Goal: Information Seeking & Learning: Find specific fact

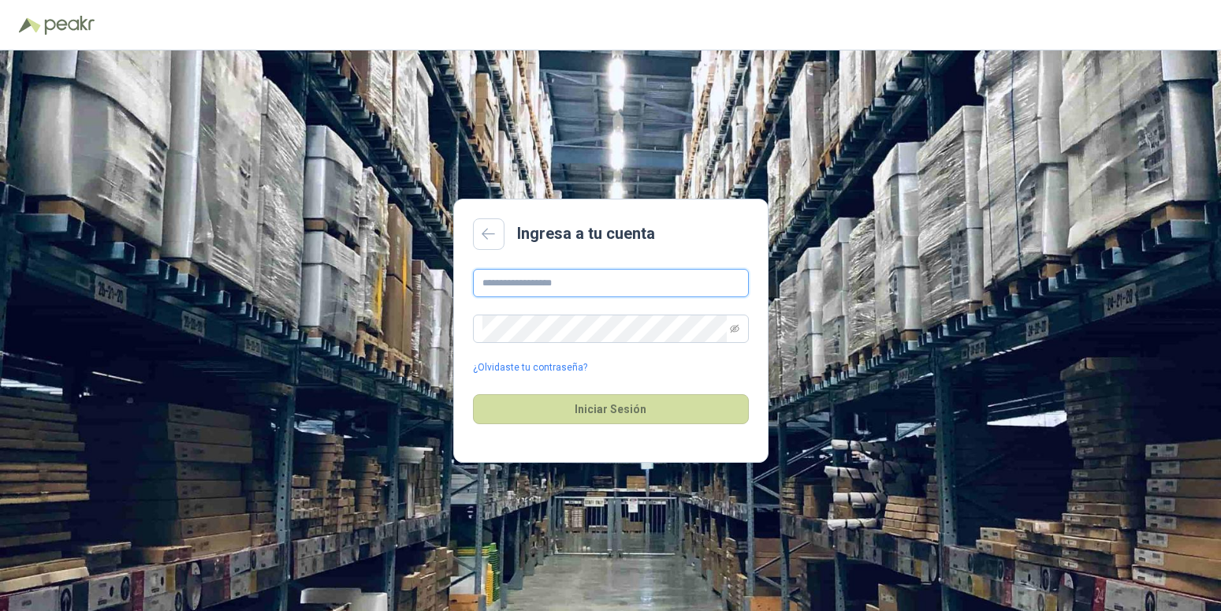
click at [593, 283] on input "text" at bounding box center [611, 283] width 276 height 28
type input "**********"
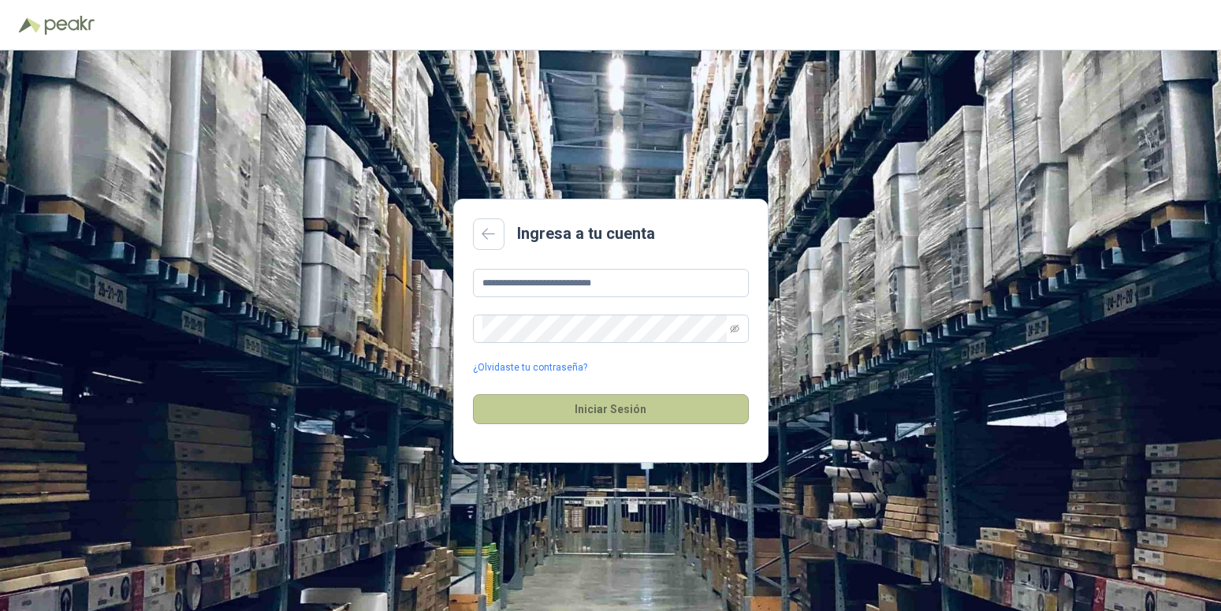
click at [635, 406] on button "Iniciar Sesión" at bounding box center [611, 409] width 276 height 30
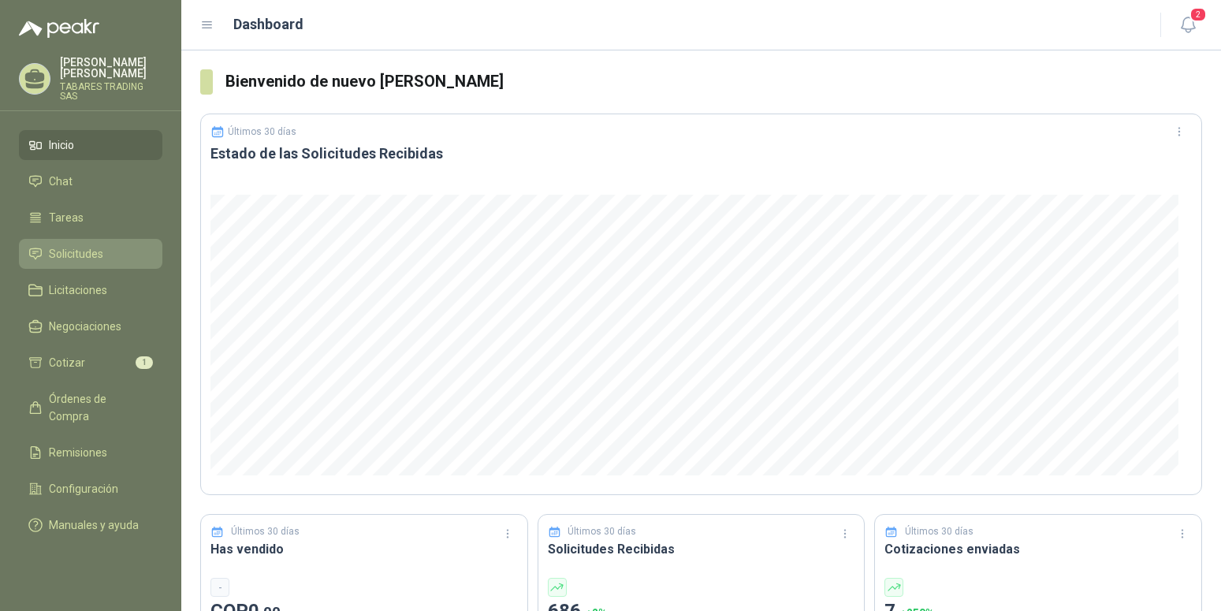
click at [75, 248] on span "Solicitudes" at bounding box center [76, 253] width 54 height 17
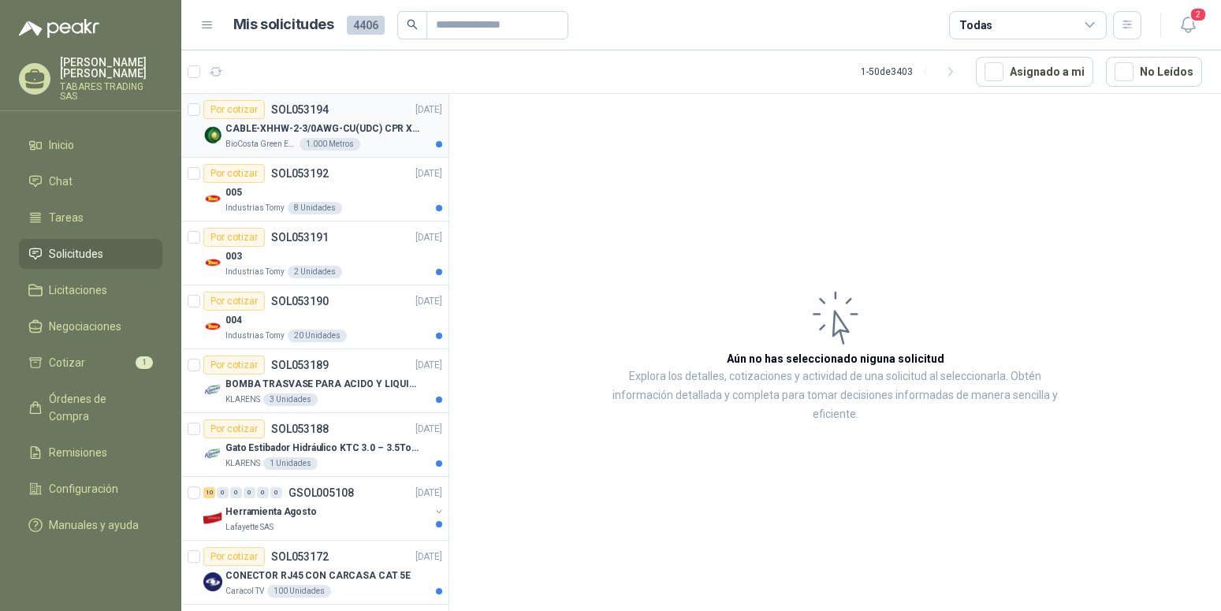
click at [292, 126] on p "CABLE-XHHW-2-3/0AWG-CU(UDC) CPR XLPE FR" at bounding box center [323, 128] width 196 height 15
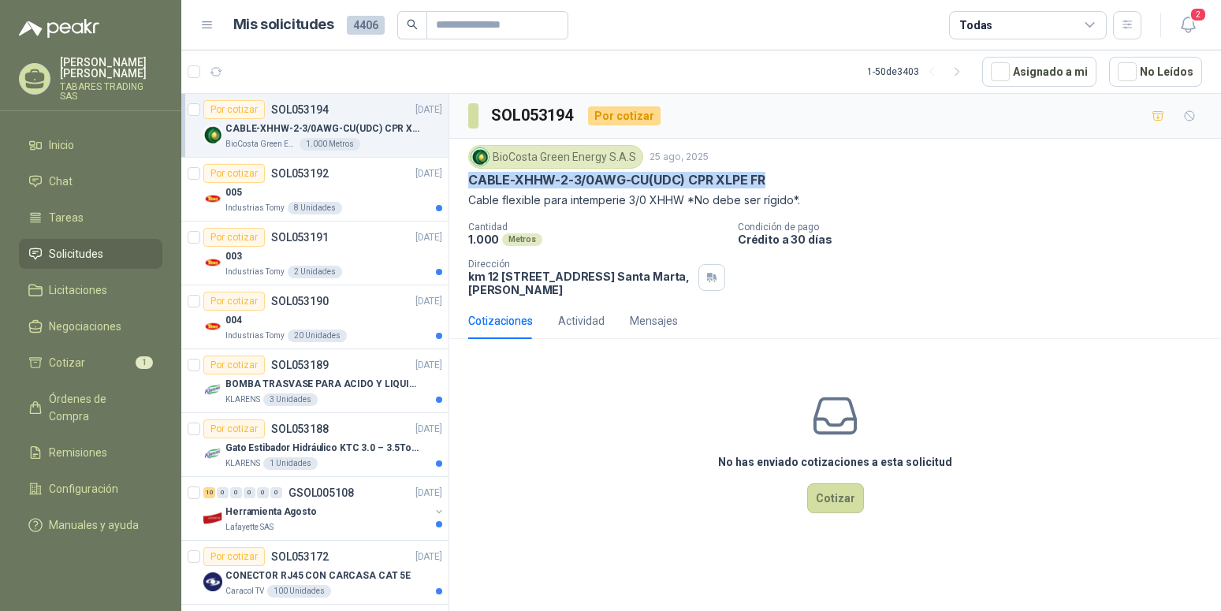
drag, startPoint x: 470, startPoint y: 184, endPoint x: 779, endPoint y: 188, distance: 309.1
click at [779, 188] on div "CABLE-XHHW-2-3/0AWG-CU(UDC) CPR XLPE FR" at bounding box center [835, 180] width 734 height 17
copy p "CABLE-XHHW-2-3/0AWG-CU(UDC) CPR XLPE FR"
click at [233, 177] on div "Por cotizar" at bounding box center [233, 173] width 61 height 19
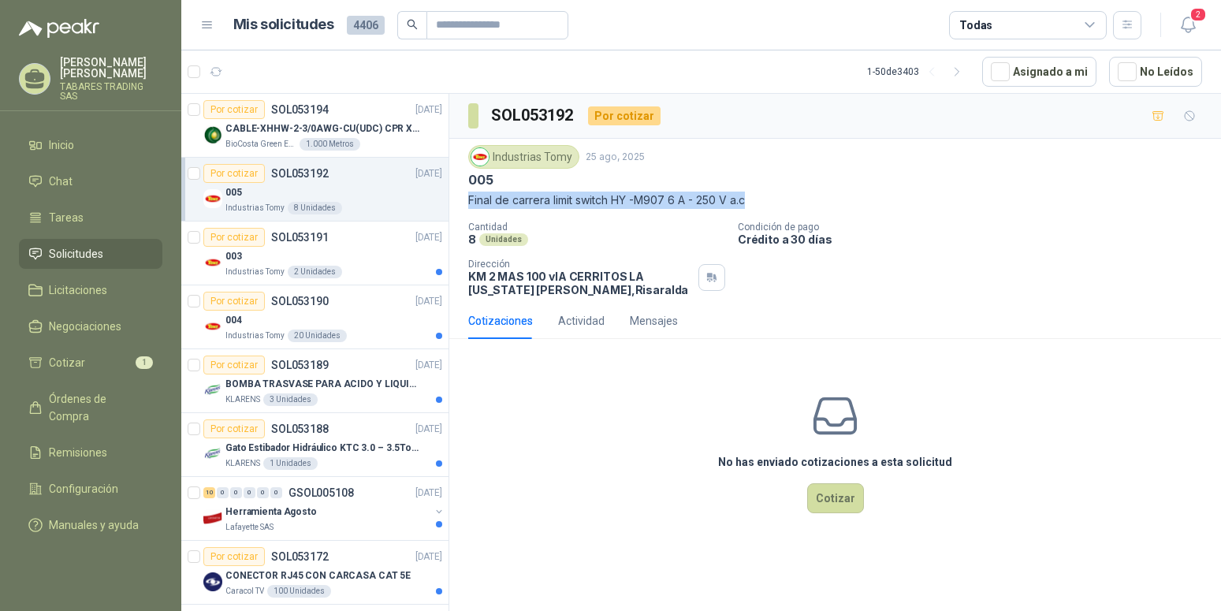
drag, startPoint x: 468, startPoint y: 198, endPoint x: 756, endPoint y: 196, distance: 288.6
click at [756, 196] on div "Industrias Tomy [DATE] 005 Final [PERSON_NAME] limit switch HY -M907 6 A - 250 …" at bounding box center [835, 221] width 772 height 164
click at [808, 177] on div "005" at bounding box center [835, 180] width 734 height 17
drag, startPoint x: 670, startPoint y: 204, endPoint x: 617, endPoint y: 207, distance: 52.9
click at [617, 207] on p "Final de carrera limit switch HY -M907 6 A - 250 V a.c" at bounding box center [835, 200] width 734 height 17
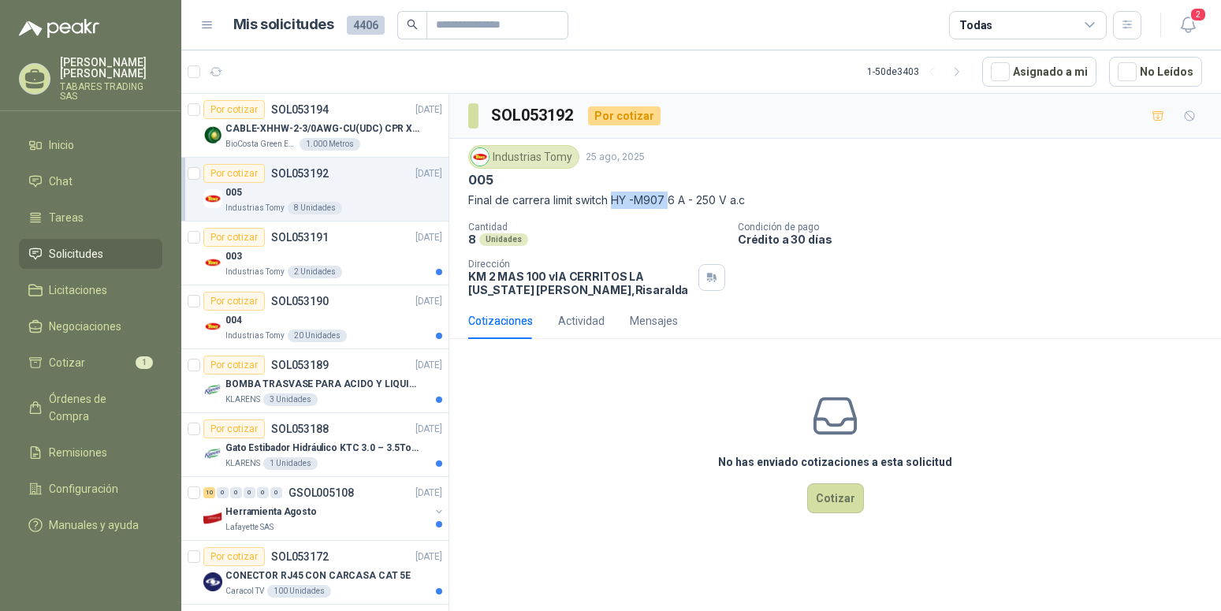
copy p "HY -M907"
click at [660, 236] on div "8 Unidades" at bounding box center [596, 239] width 257 height 13
drag, startPoint x: 469, startPoint y: 201, endPoint x: 767, endPoint y: 195, distance: 298.1
click at [767, 195] on p "Final de carrera limit switch HY -M907 6 A - 250 V a.c" at bounding box center [835, 200] width 734 height 17
copy p "Final de carrera limit switch HY -M907 6 A - 250 V a.c"
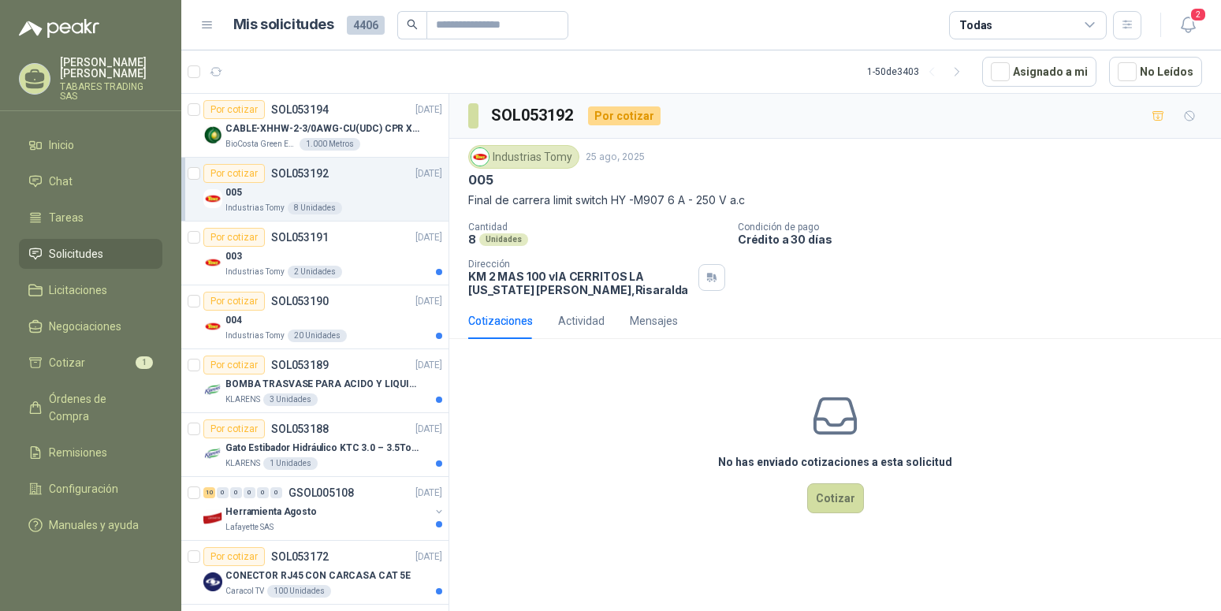
click at [617, 219] on div "Industrias Tomy [DATE] 005 Final [PERSON_NAME] limit switch HY -M907 6 A - 250 …" at bounding box center [835, 220] width 734 height 151
drag, startPoint x: 616, startPoint y: 198, endPoint x: 672, endPoint y: 198, distance: 56.0
click at [672, 198] on p "Final de carrera limit switch HY -M907 6 A - 250 V a.c" at bounding box center [835, 200] width 734 height 17
copy p "HY -M907"
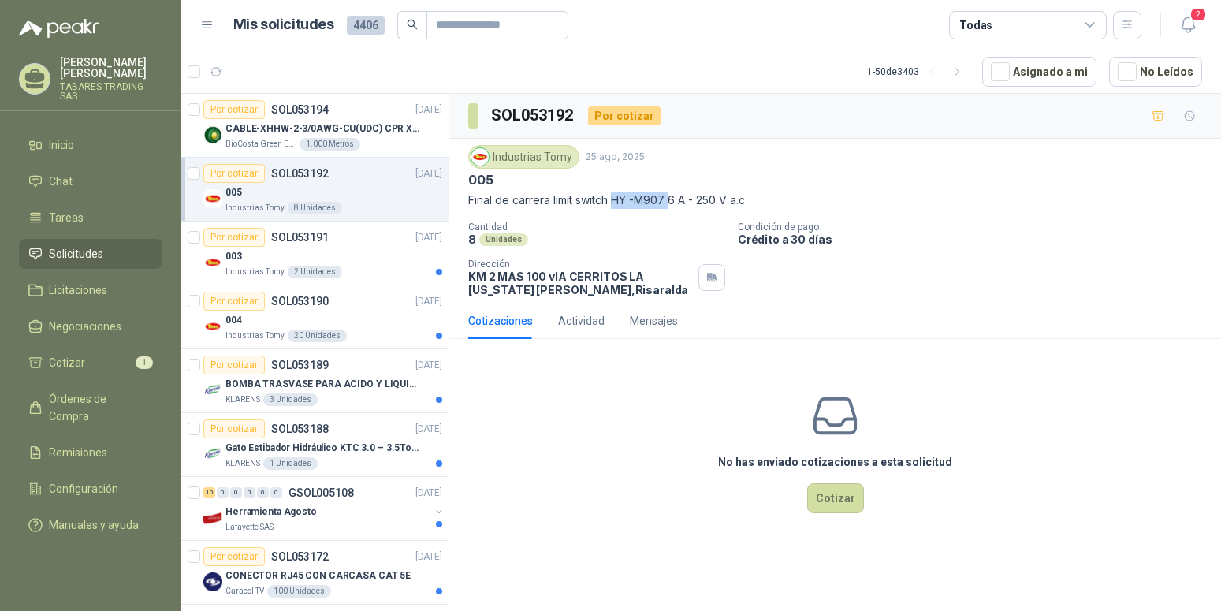
copy p "HY -M907"
click at [300, 235] on p "SOL053191" at bounding box center [300, 237] width 58 height 11
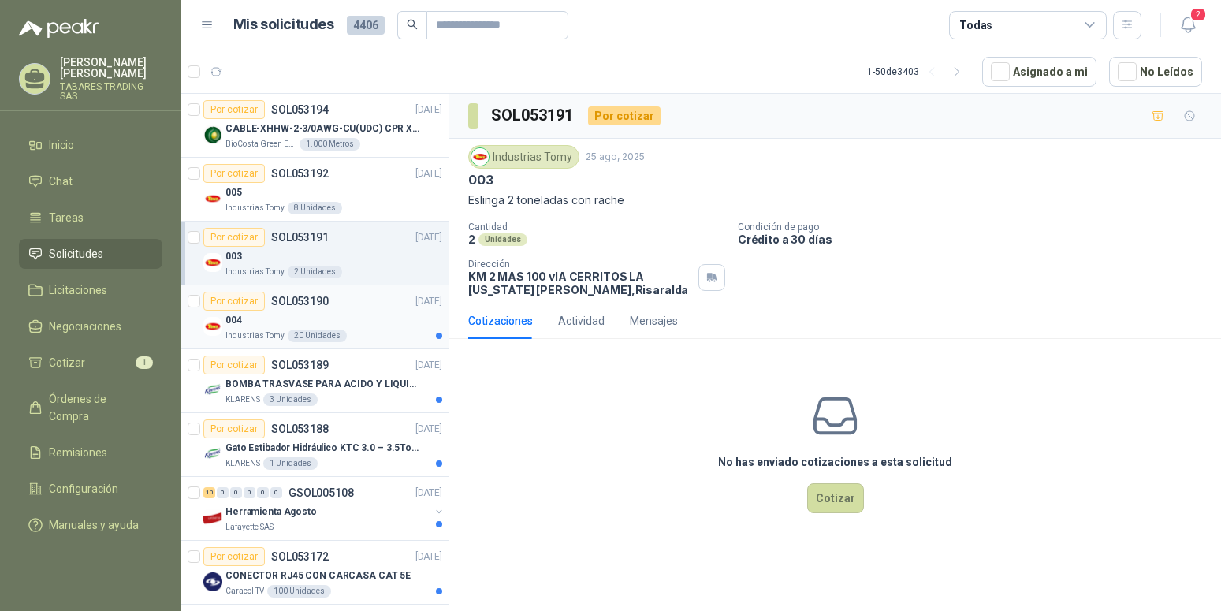
click at [304, 298] on p "SOL053190" at bounding box center [300, 301] width 58 height 11
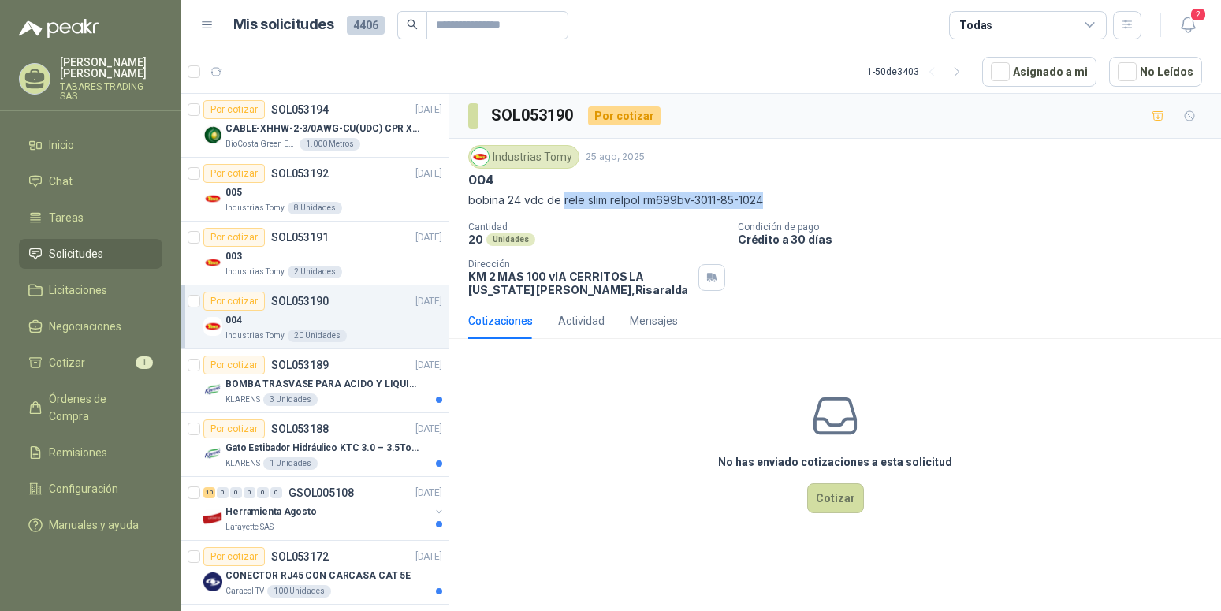
drag, startPoint x: 562, startPoint y: 205, endPoint x: 772, endPoint y: 200, distance: 209.8
click at [772, 200] on p "bobina 24 vdc de rele slim relpol rm699bv-3011-85-1024" at bounding box center [835, 200] width 734 height 17
copy p "rele slim relpol rm699bv-3011-85-1024"
drag, startPoint x: 470, startPoint y: 203, endPoint x: 542, endPoint y: 199, distance: 72.6
click at [542, 199] on p "bobina 24 vdc de rele slim relpol rm699bv-3011-85-1024" at bounding box center [835, 200] width 734 height 17
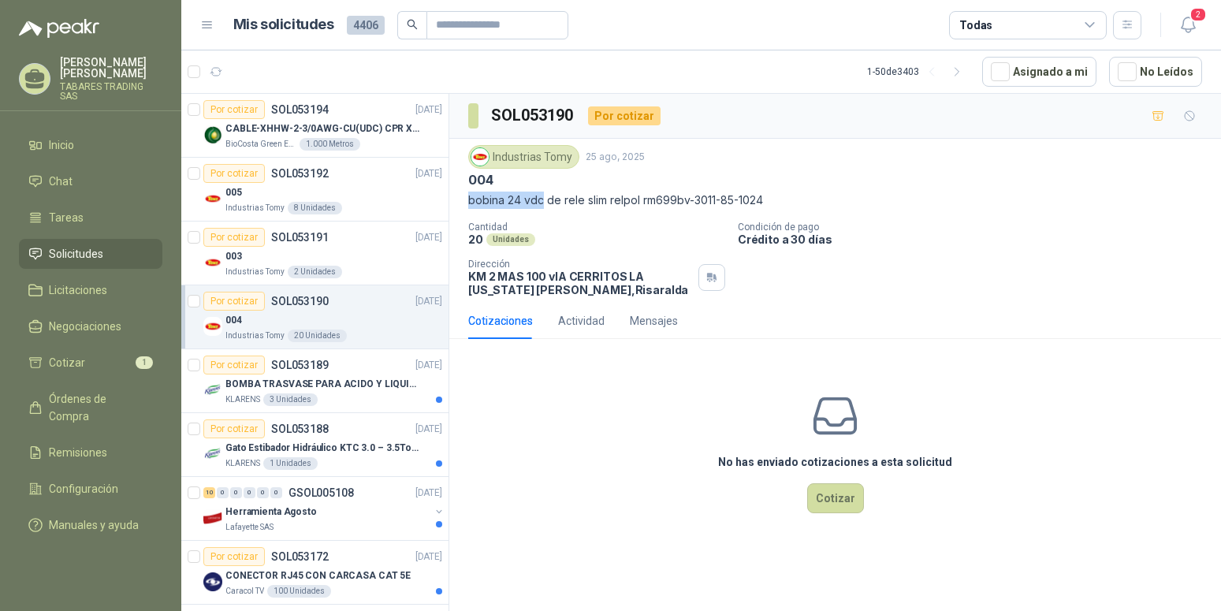
copy p "bobina 24 vdc"
click at [317, 365] on p "SOL053189" at bounding box center [300, 365] width 58 height 11
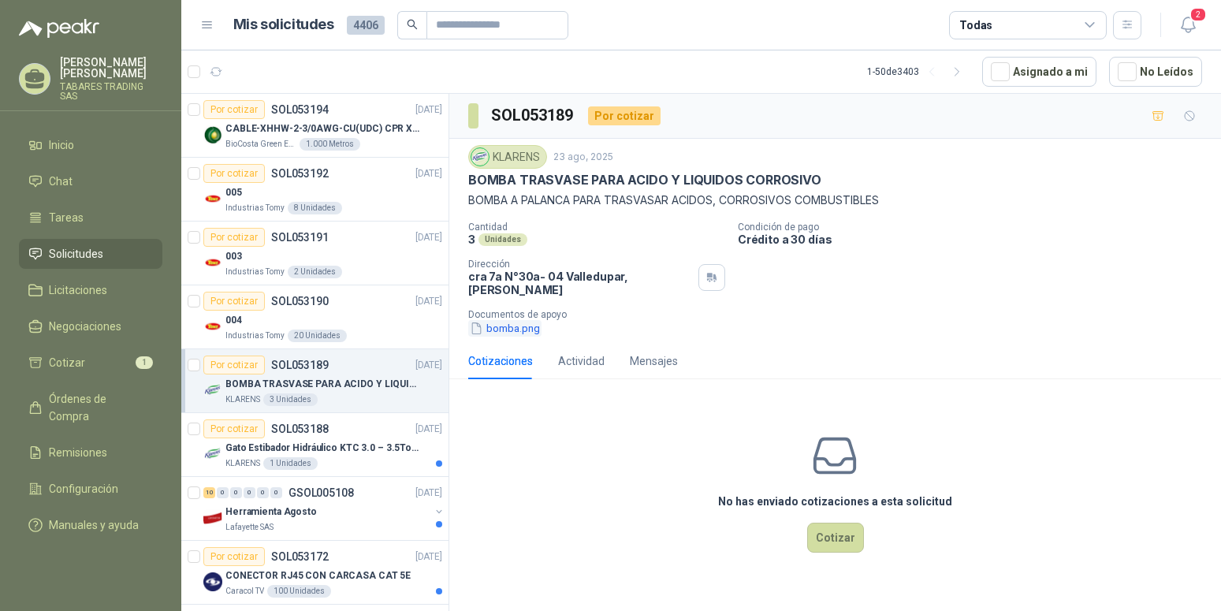
click at [513, 320] on button "bomba.png" at bounding box center [504, 328] width 73 height 17
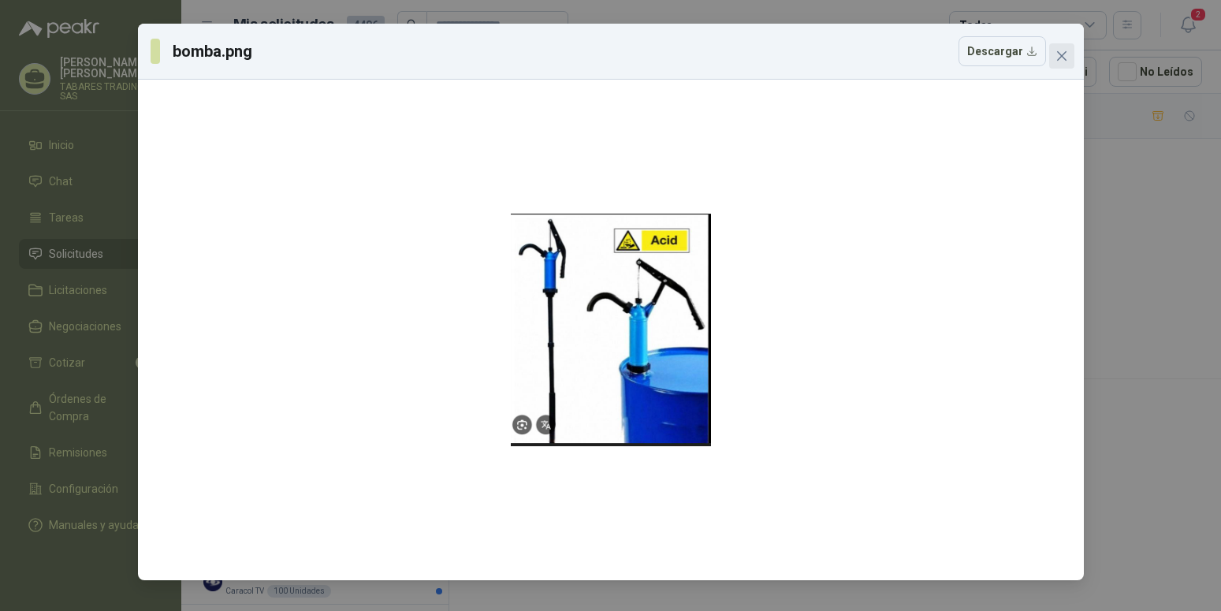
click at [1060, 52] on icon "close" at bounding box center [1062, 56] width 13 height 13
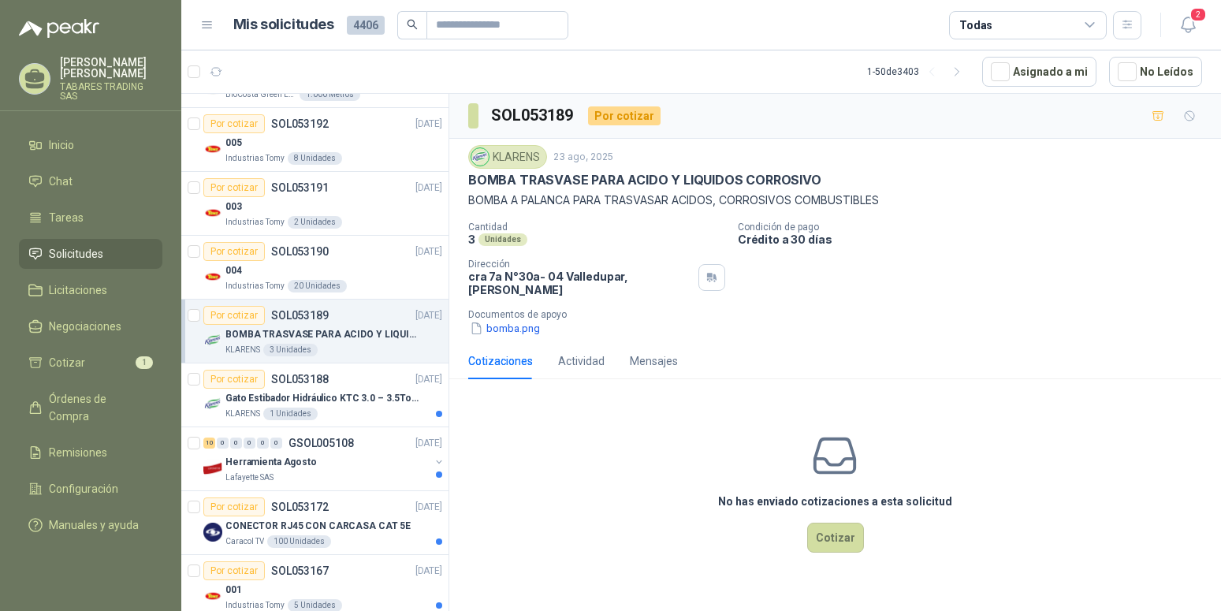
scroll to position [80, 0]
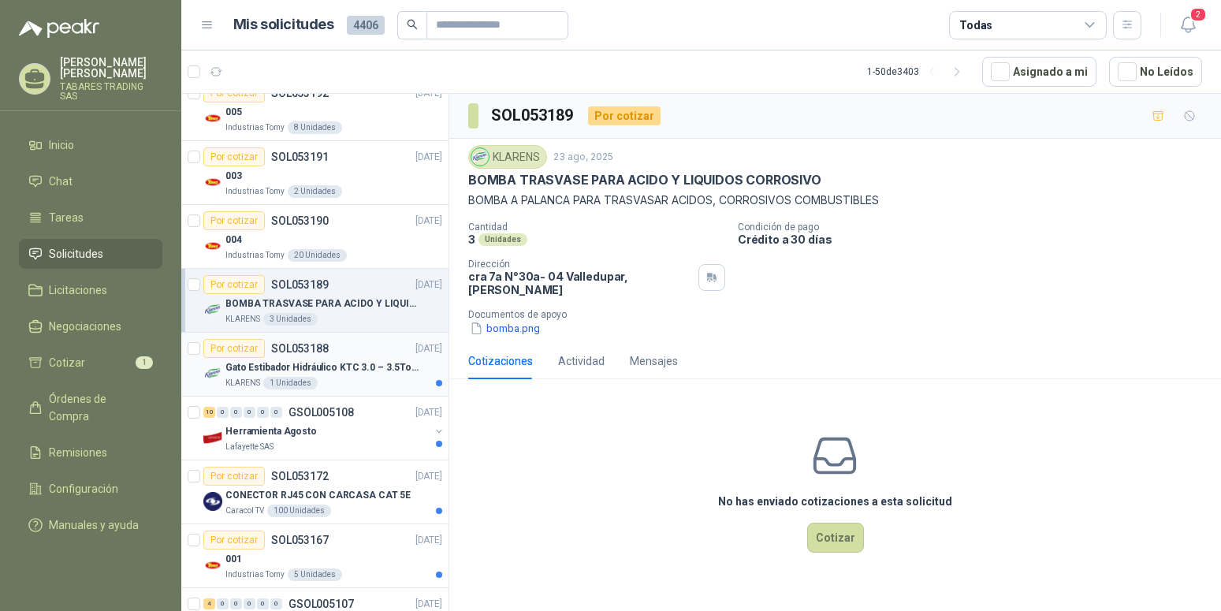
click at [324, 367] on p "Gato Estibador Hidráulico KTC 3.0 – 3.5Ton 1.2mt HPT" at bounding box center [323, 367] width 196 height 15
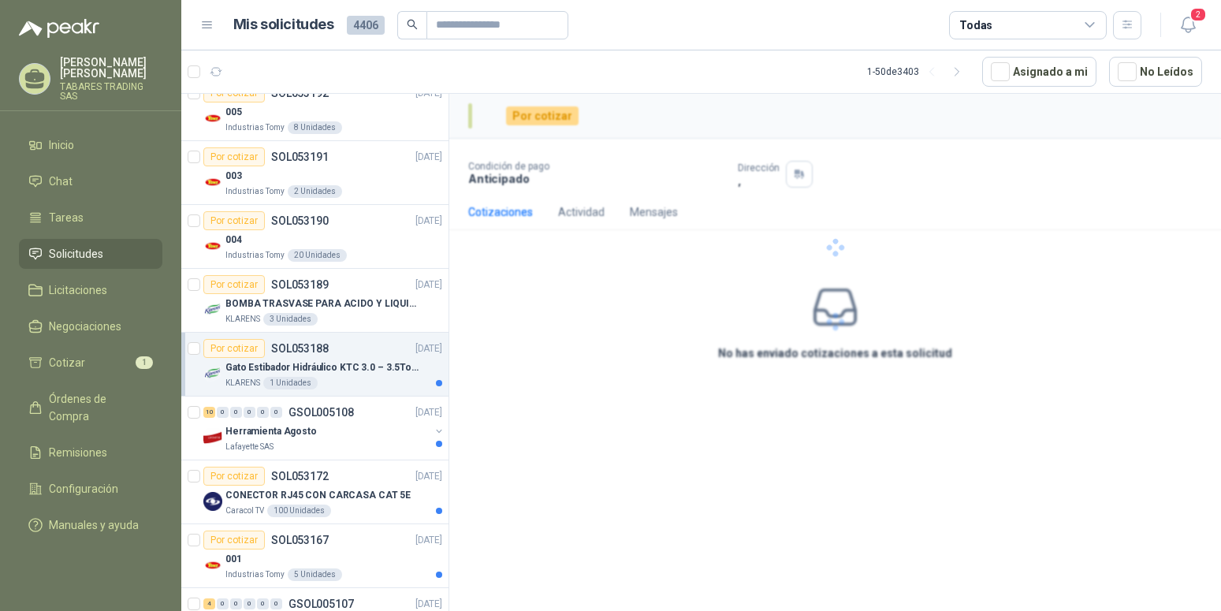
scroll to position [80, 0]
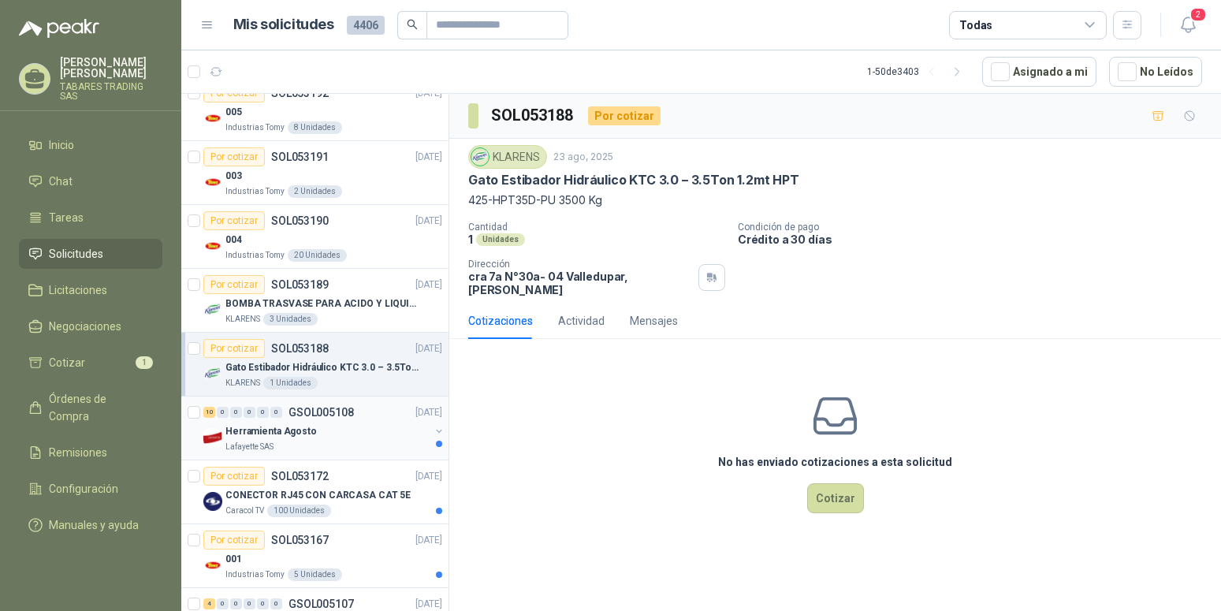
click at [296, 428] on p "Herramienta Agosto" at bounding box center [270, 431] width 91 height 15
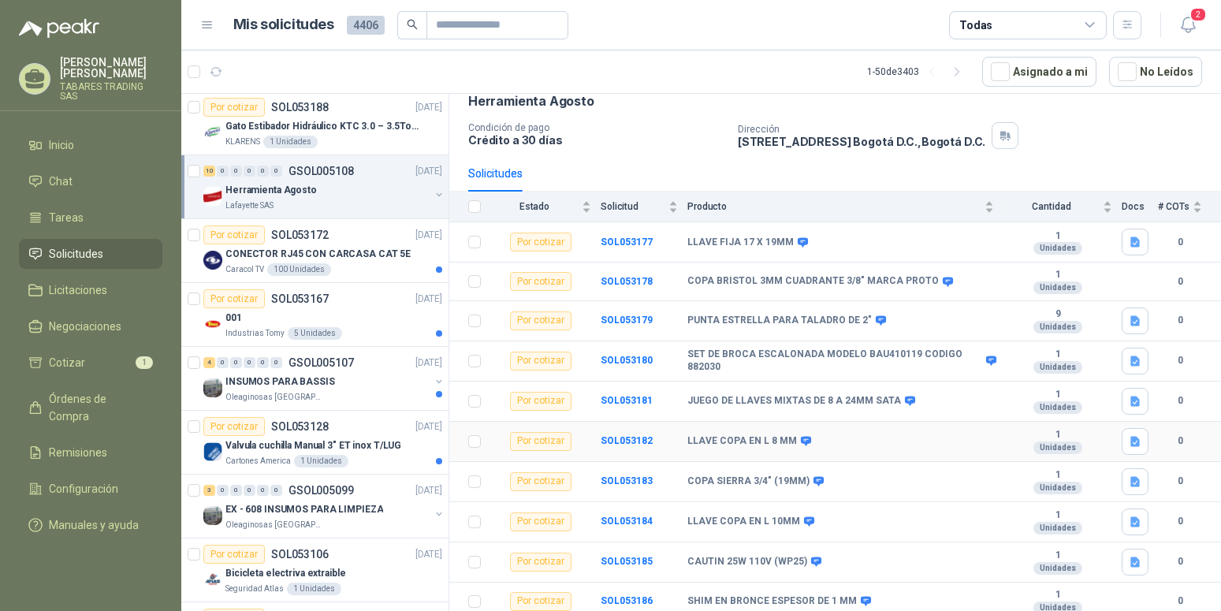
scroll to position [87, 0]
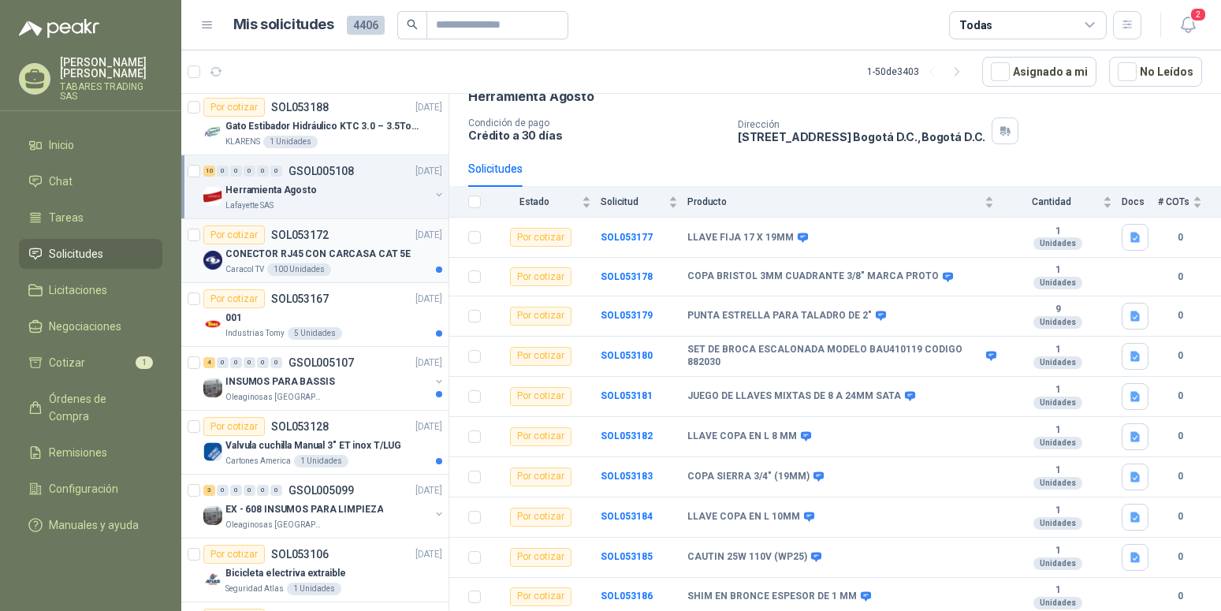
click at [282, 247] on p "CONECTOR RJ45 CON CARCASA CAT 5E" at bounding box center [317, 254] width 185 height 15
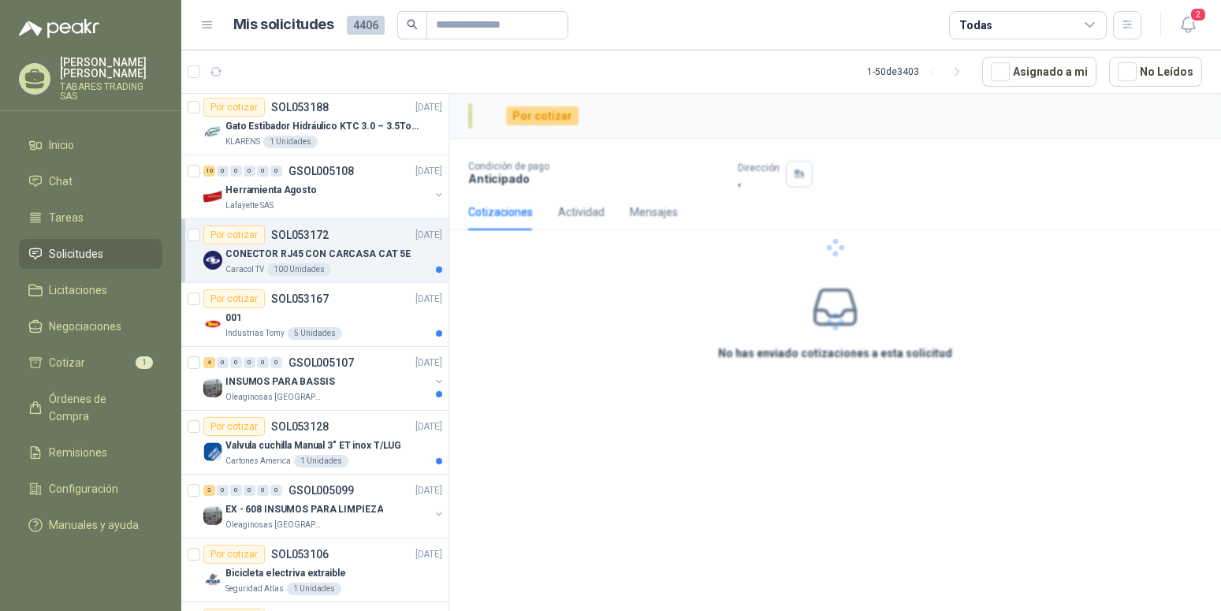
scroll to position [322, 0]
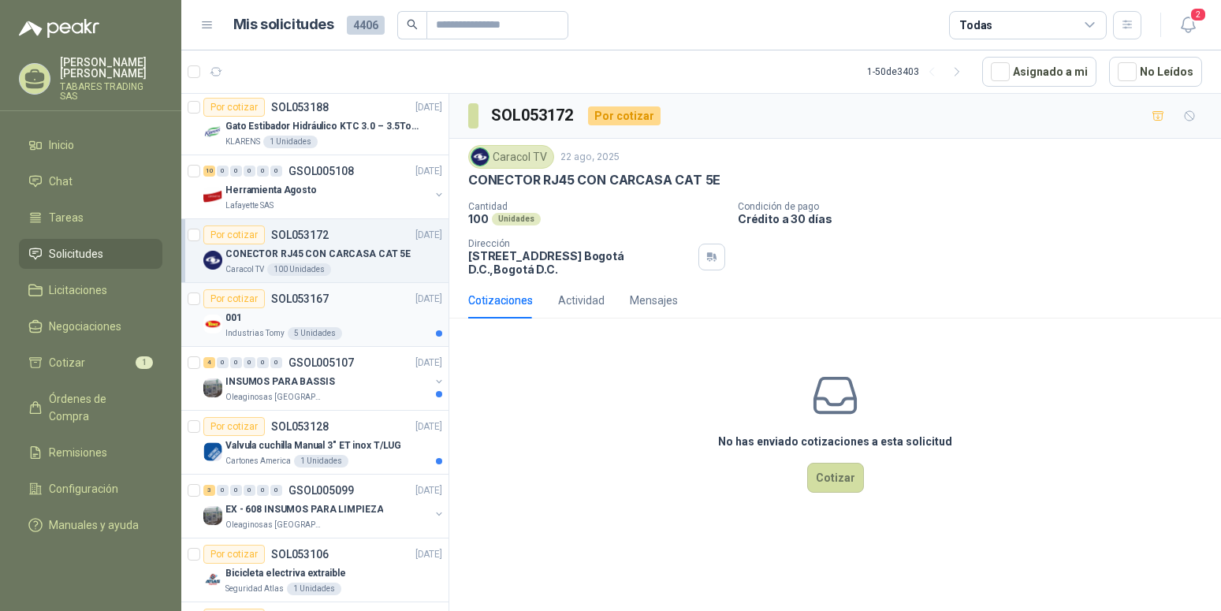
click at [237, 318] on p "001" at bounding box center [233, 318] width 17 height 15
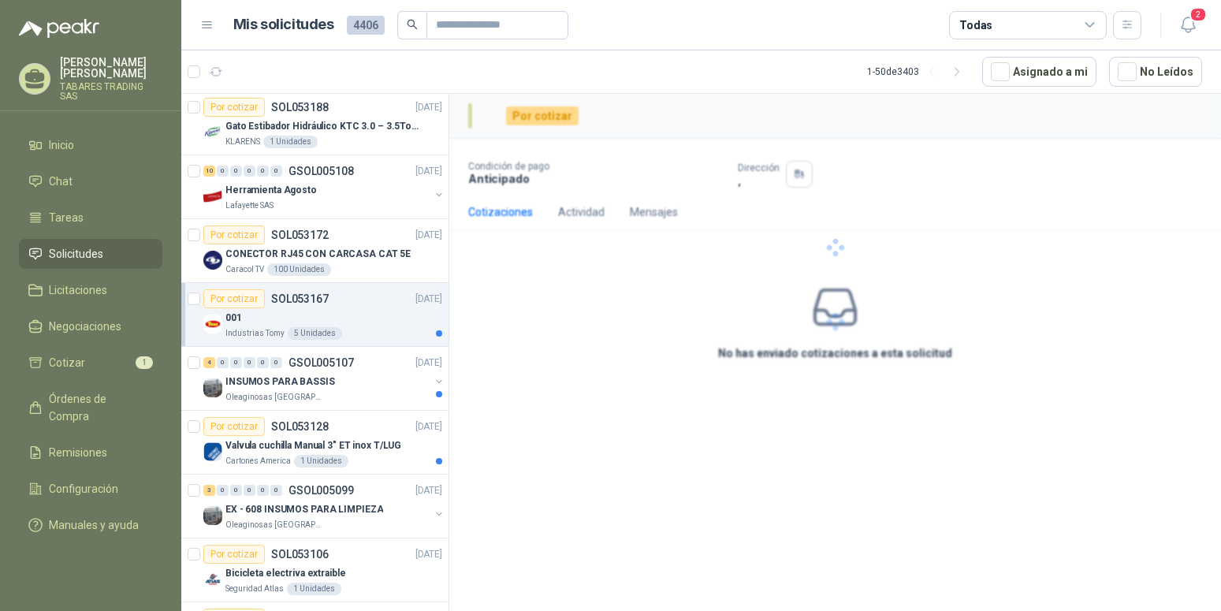
scroll to position [322, 0]
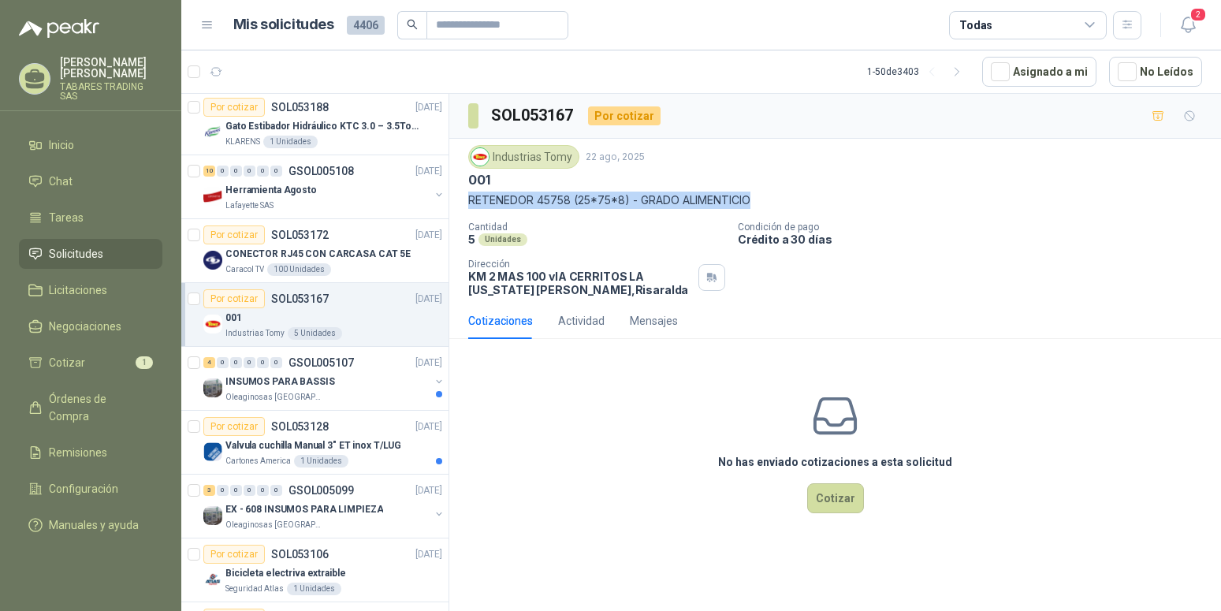
drag, startPoint x: 471, startPoint y: 199, endPoint x: 756, endPoint y: 199, distance: 285.4
click at [756, 199] on p "RETENEDOR 45758 (25*75*8) - GRADO ALIMENTICIO" at bounding box center [835, 200] width 734 height 17
copy p "RETENEDOR 45758 (25*75*8) - GRADO ALIMENTICIO"
click at [320, 375] on p "INSUMOS PARA BASSIS" at bounding box center [280, 382] width 110 height 15
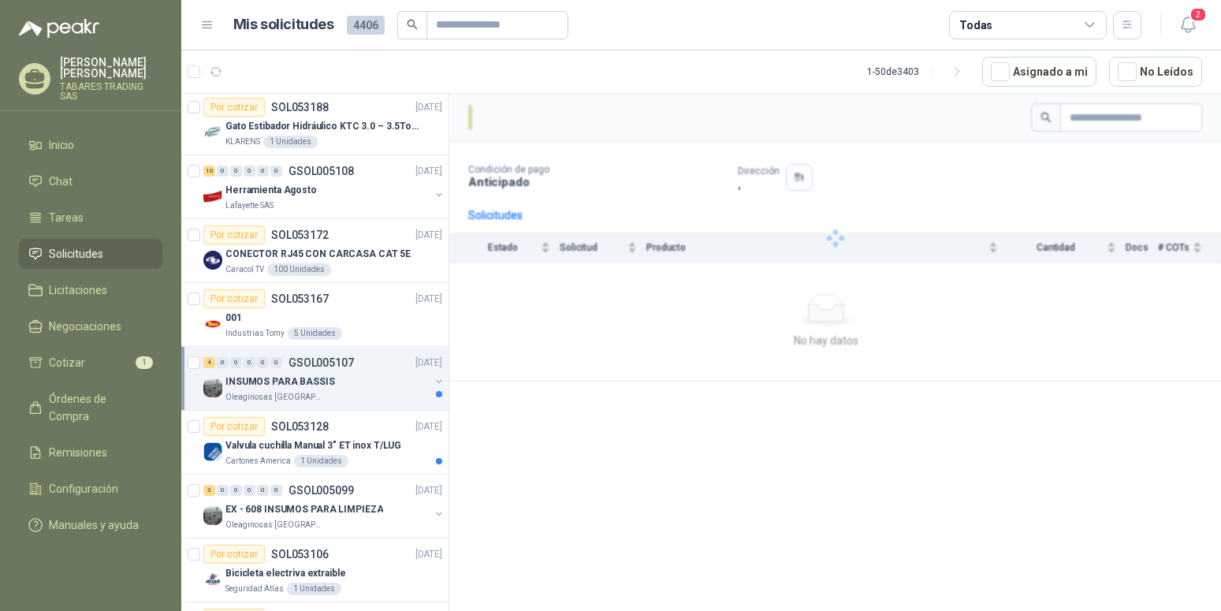
scroll to position [322, 0]
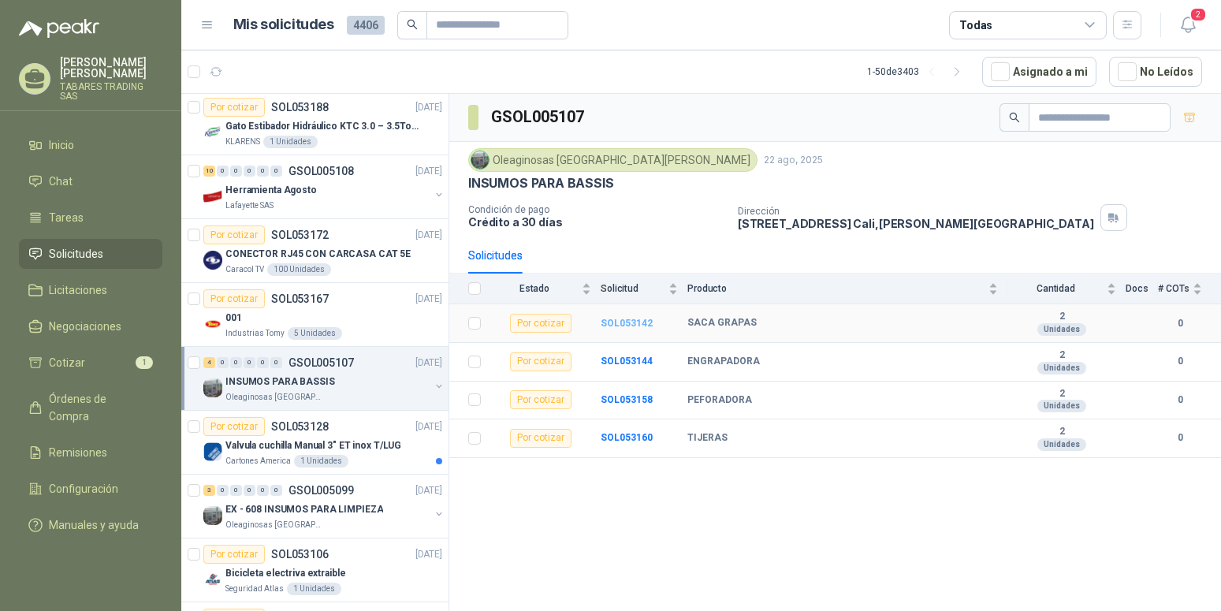
click at [632, 322] on b "SOL053142" at bounding box center [627, 323] width 52 height 11
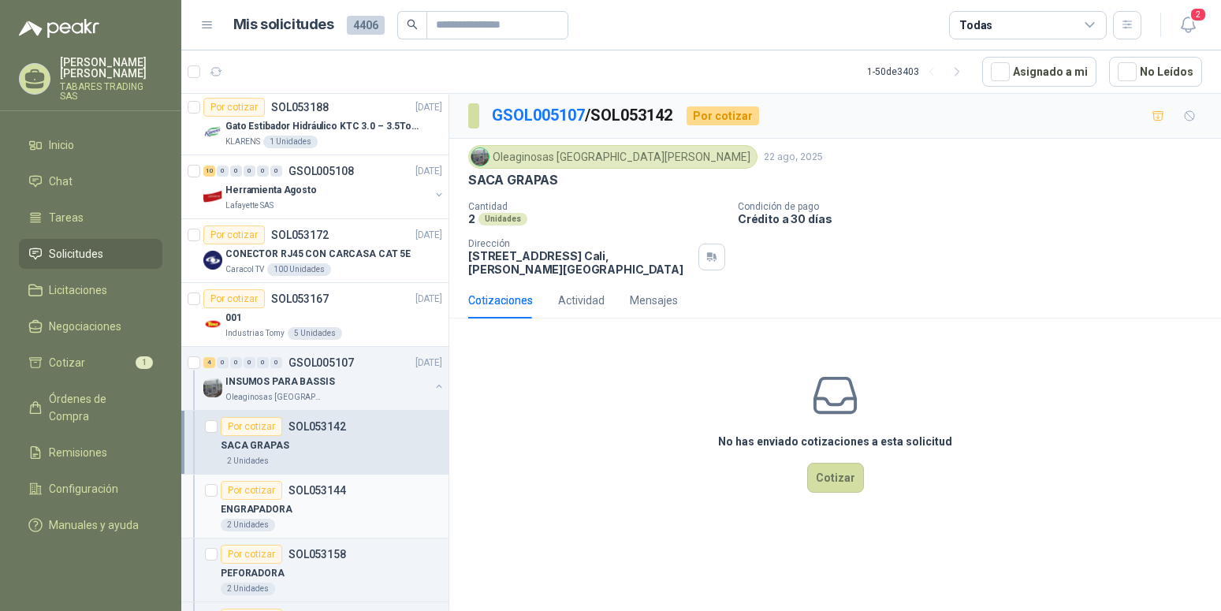
click at [259, 505] on p "ENGRAPADORA" at bounding box center [257, 509] width 72 height 15
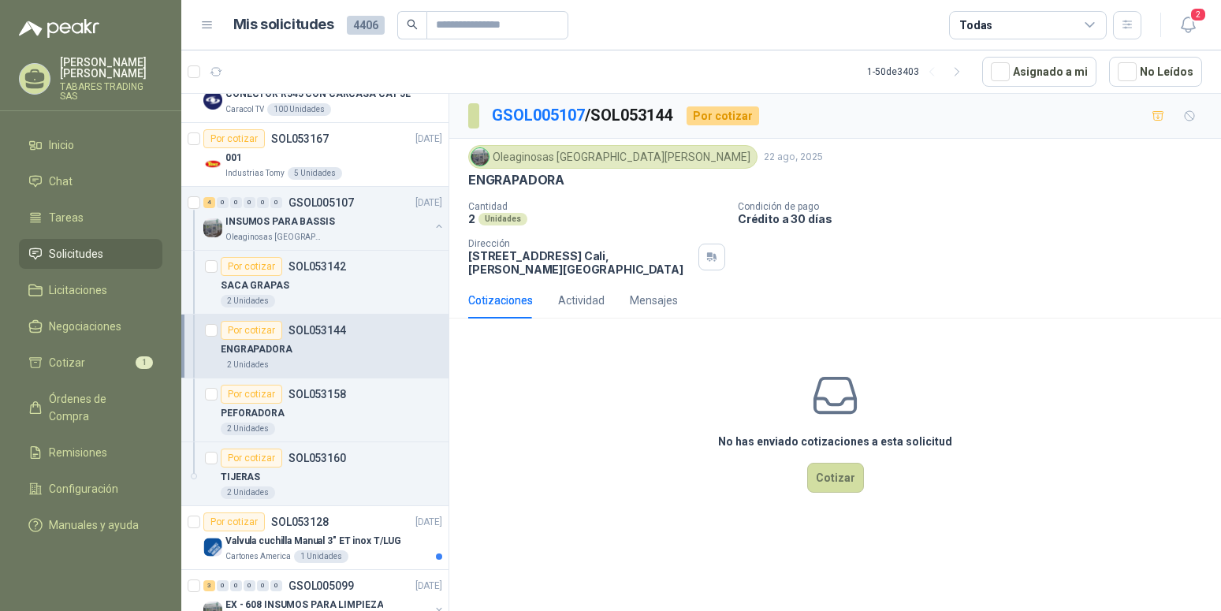
scroll to position [483, 0]
click at [267, 411] on p "PEFORADORA" at bounding box center [253, 412] width 64 height 15
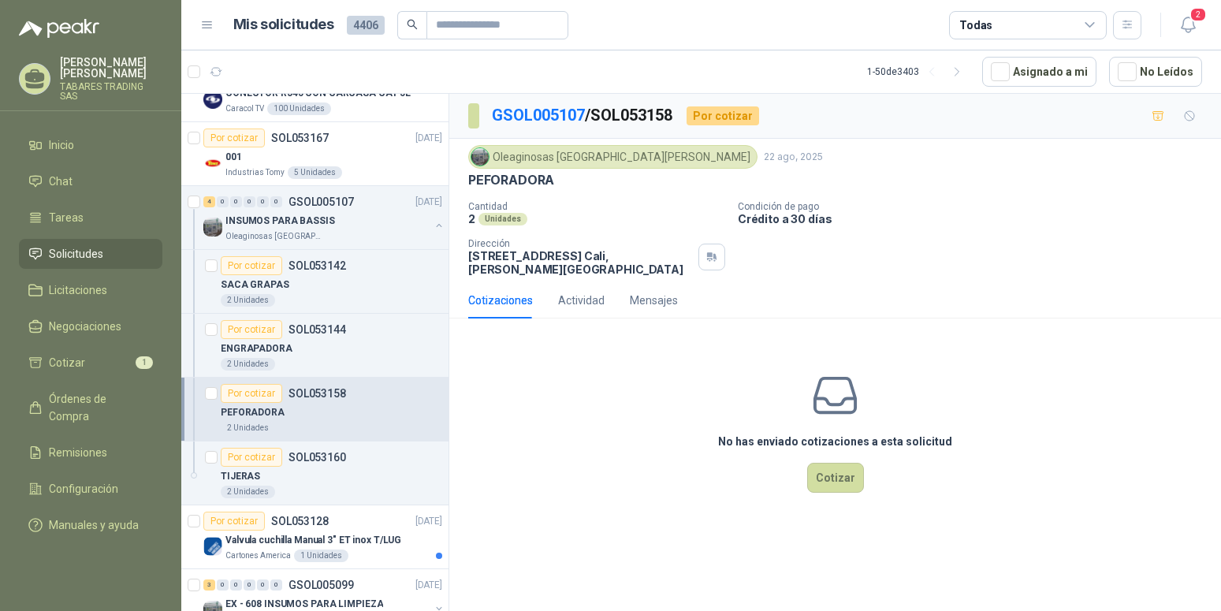
scroll to position [643, 0]
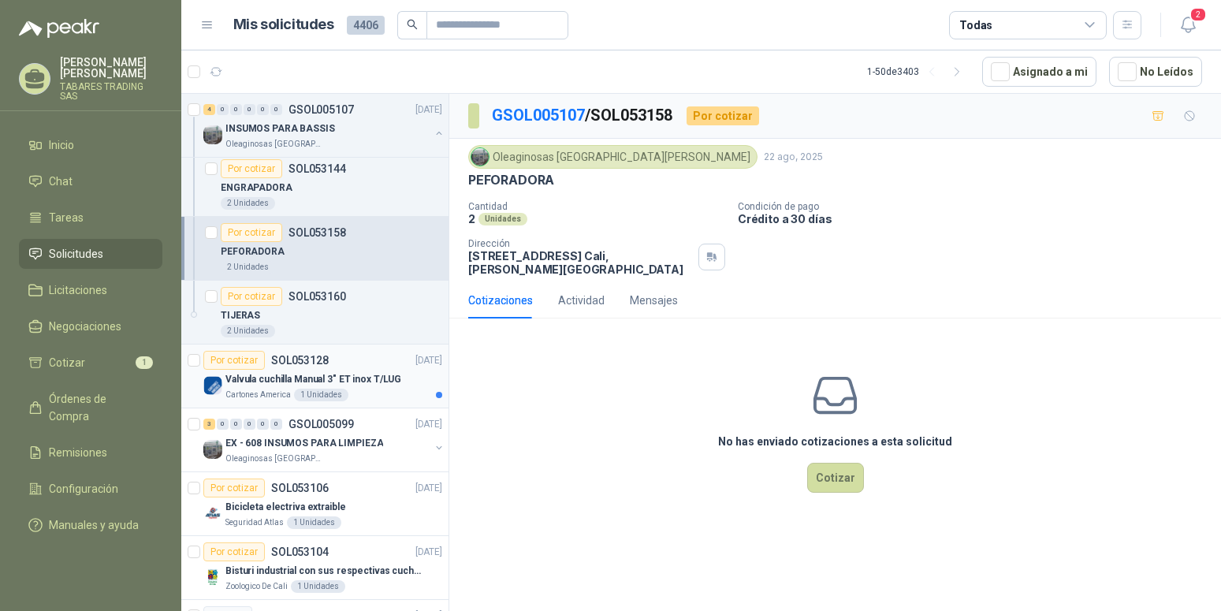
click at [304, 378] on p "Valvula cuchilla Manual 3" ET inox T/LUG" at bounding box center [313, 379] width 176 height 15
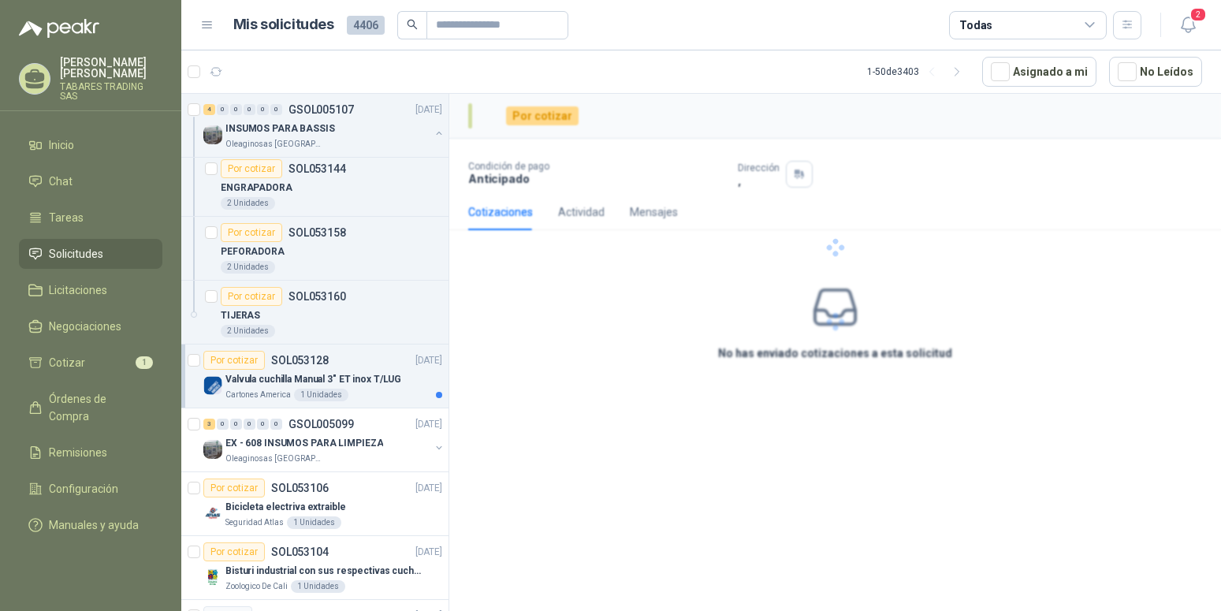
scroll to position [643, 0]
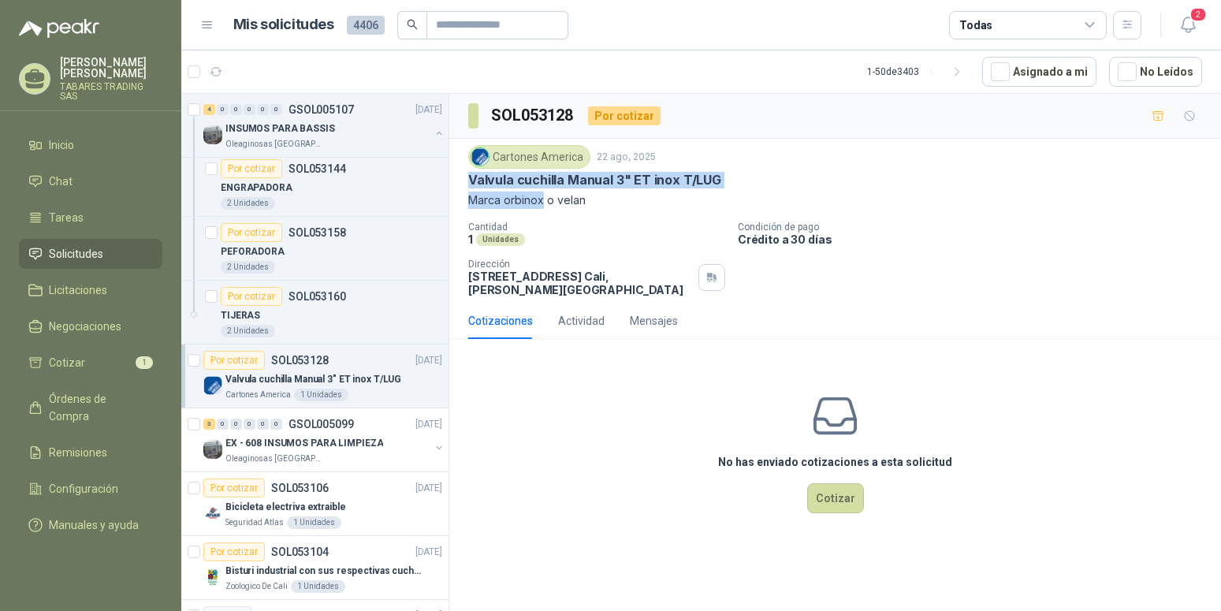
drag, startPoint x: 471, startPoint y: 184, endPoint x: 542, endPoint y: 206, distance: 74.8
click at [542, 206] on div "Cartones America [DATE] Valvula cuchilla Manual 3" ET inox T/LUG Marca orbinox …" at bounding box center [835, 177] width 734 height 64
copy div "Valvula cuchilla Manual 3" ET inox T/LUG Marca orbinox"
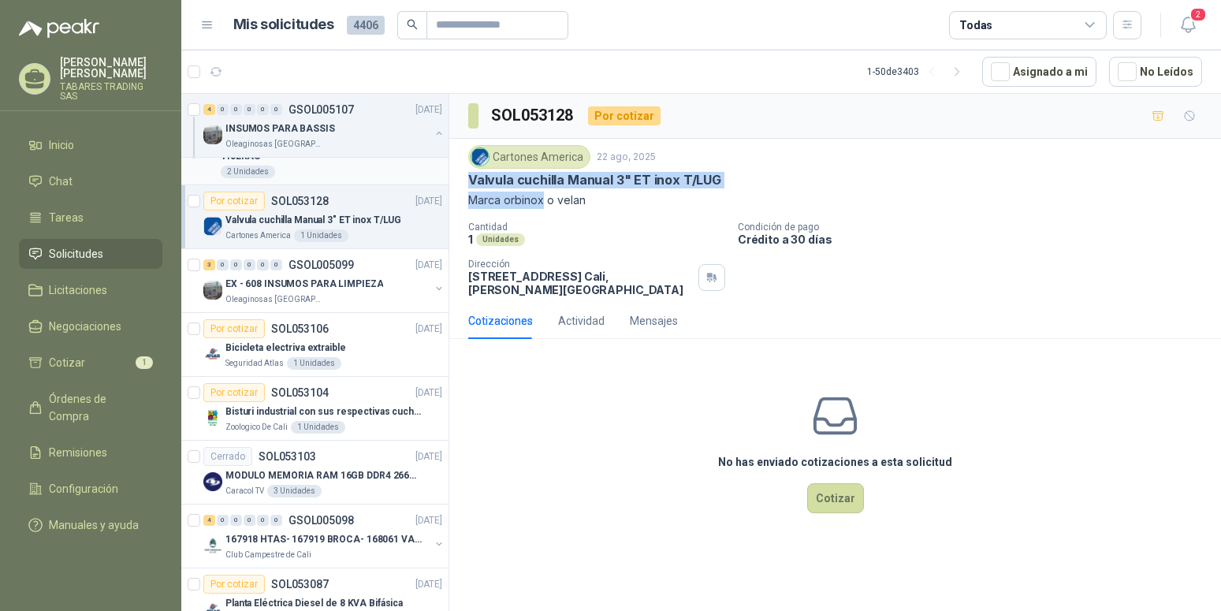
scroll to position [804, 0]
click at [308, 275] on p "EX - 608 INSUMOS PARA LIMPIEZA" at bounding box center [304, 282] width 158 height 15
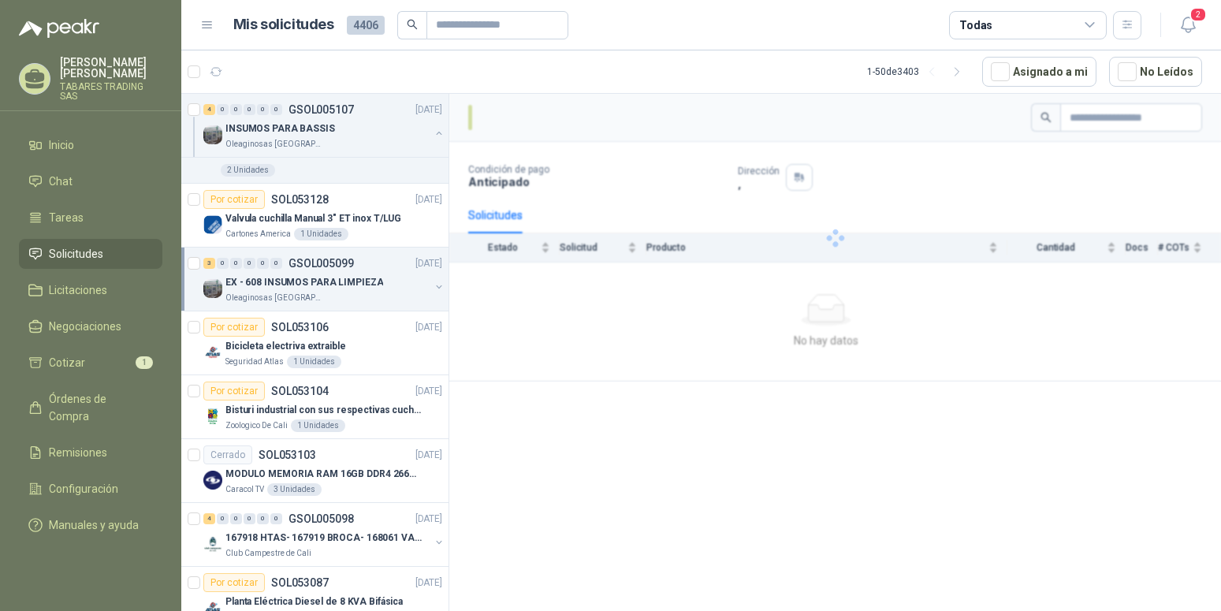
scroll to position [804, 0]
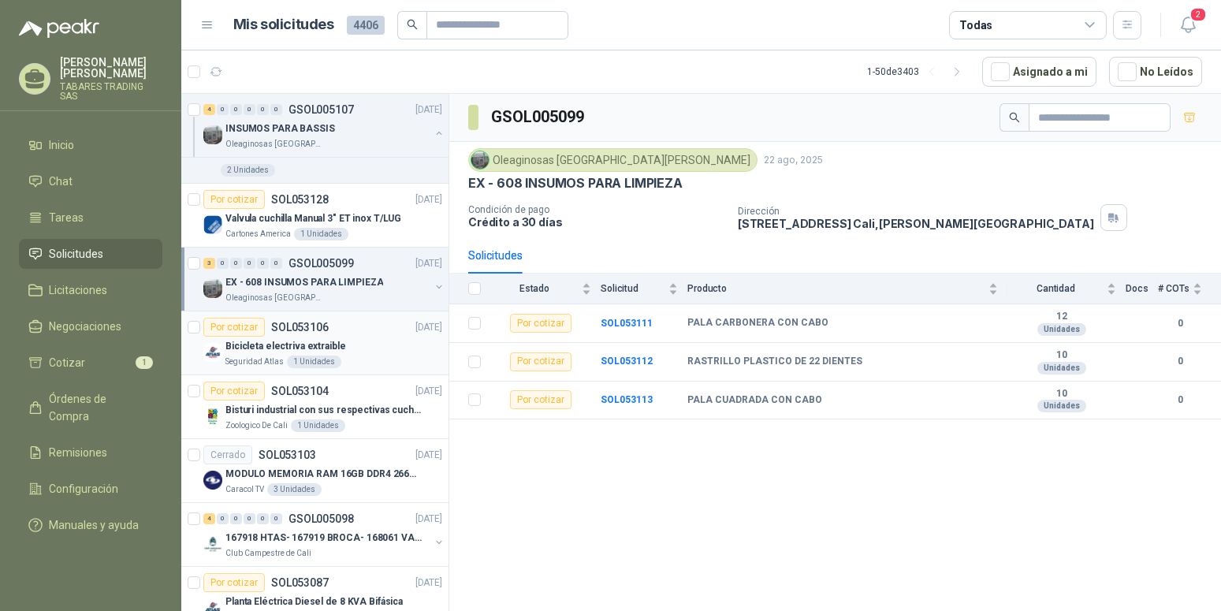
click at [279, 344] on p "Bicicleta electriva extraible" at bounding box center [285, 346] width 121 height 15
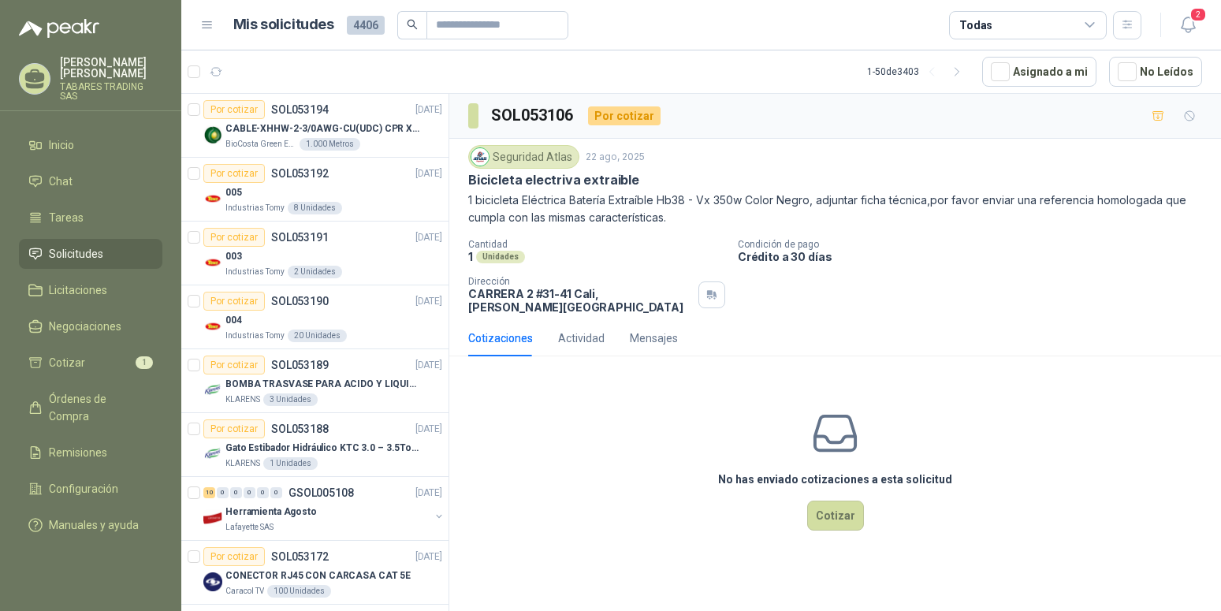
click at [115, 84] on p "TABARES TRADING SAS" at bounding box center [111, 91] width 102 height 19
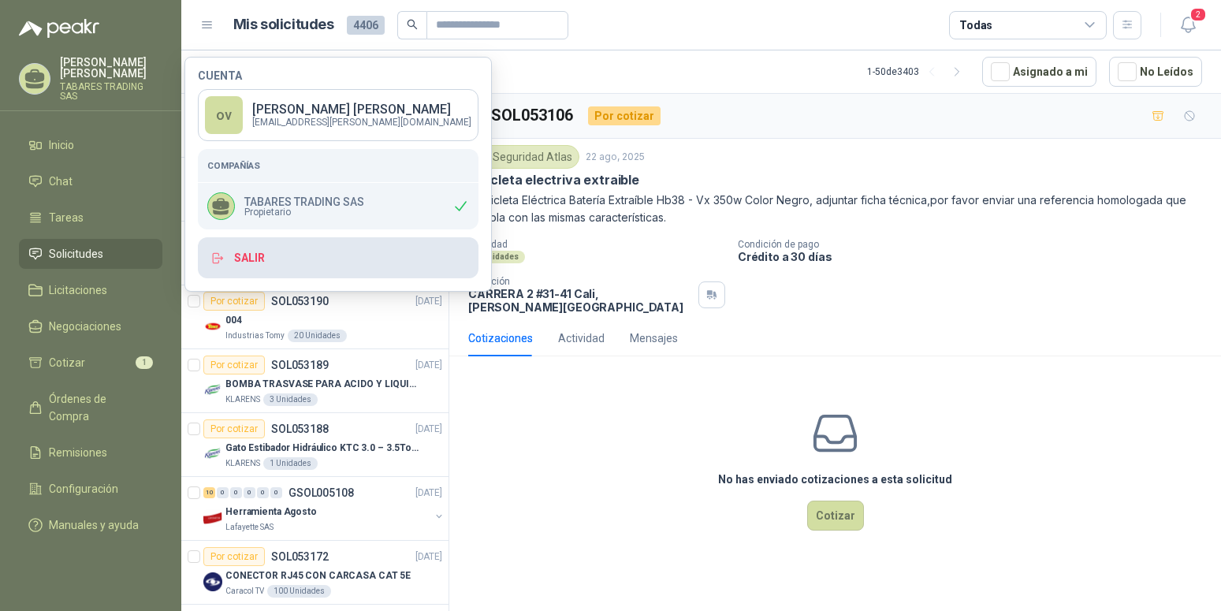
click at [259, 255] on button "Salir" at bounding box center [338, 257] width 281 height 41
